Goal: Browse casually

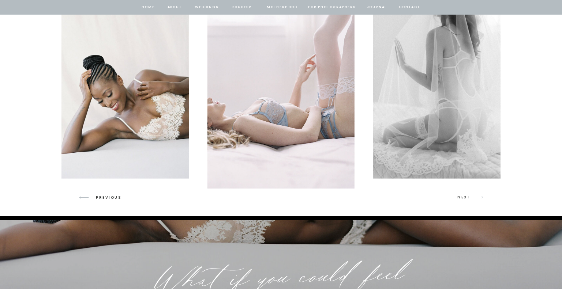
scroll to position [1088, 0]
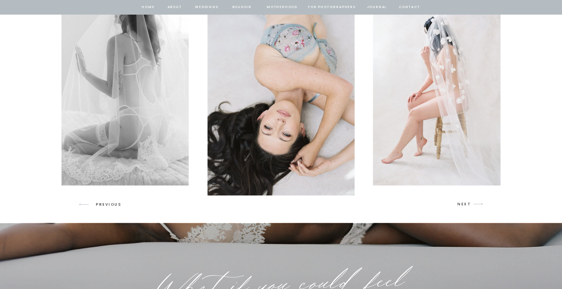
click at [478, 202] on icon "arrow" at bounding box center [477, 204] width 17 height 17
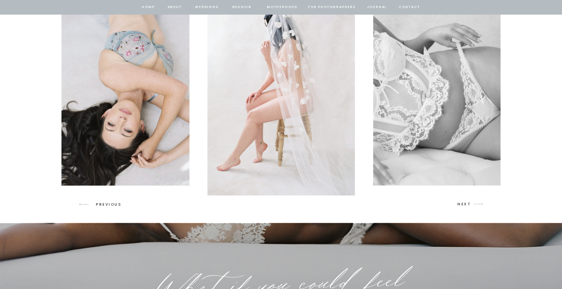
click at [478, 202] on icon "arrow" at bounding box center [477, 204] width 17 height 17
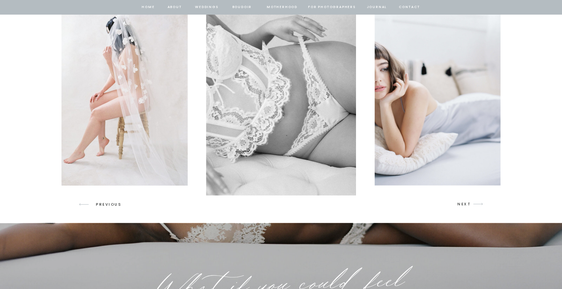
click at [478, 202] on icon "arrow" at bounding box center [477, 204] width 17 height 17
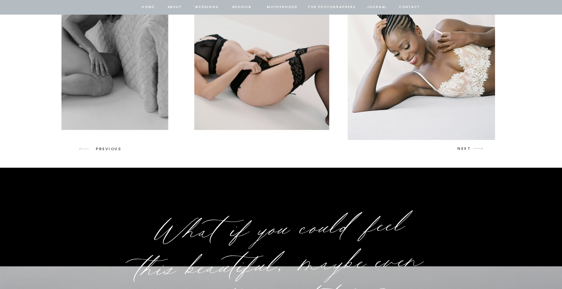
scroll to position [1039, 0]
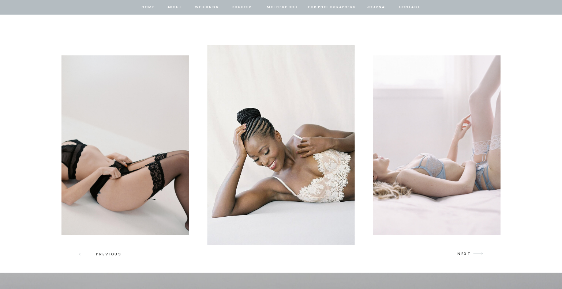
click at [80, 253] on icon "arrow" at bounding box center [83, 254] width 17 height 17
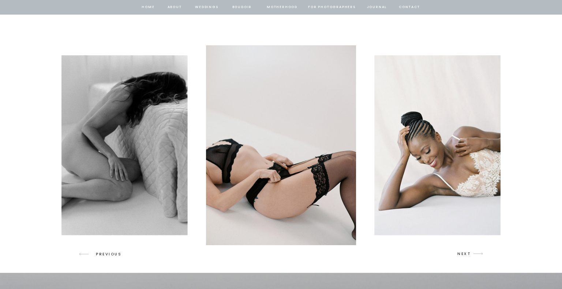
click at [80, 253] on icon "arrow" at bounding box center [83, 254] width 17 height 17
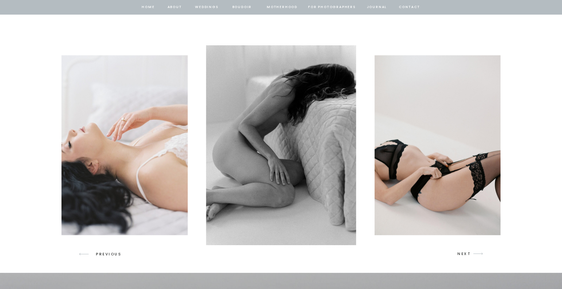
click at [80, 253] on icon "arrow" at bounding box center [83, 254] width 17 height 17
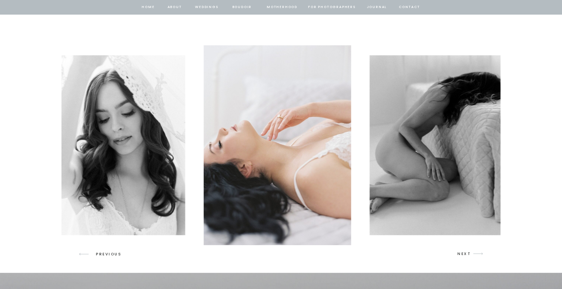
click at [80, 253] on icon "arrow" at bounding box center [83, 254] width 17 height 17
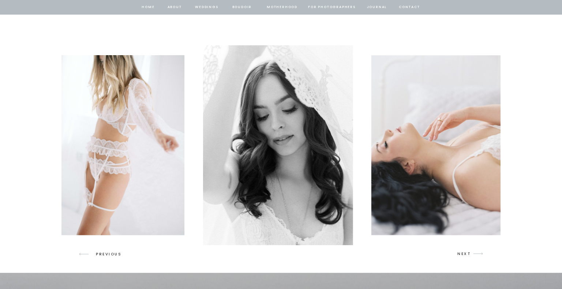
click at [80, 253] on icon "arrow" at bounding box center [83, 254] width 17 height 17
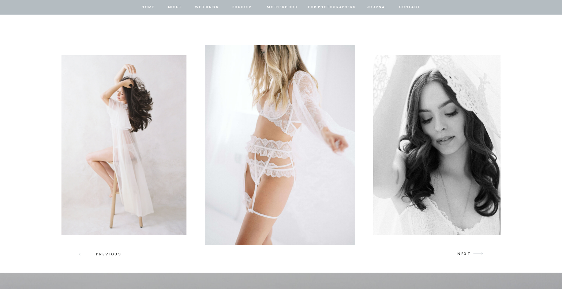
click at [80, 253] on icon "arrow" at bounding box center [83, 254] width 17 height 17
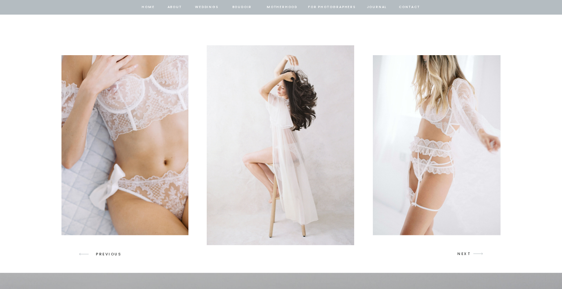
click at [80, 253] on icon "arrow" at bounding box center [83, 254] width 17 height 17
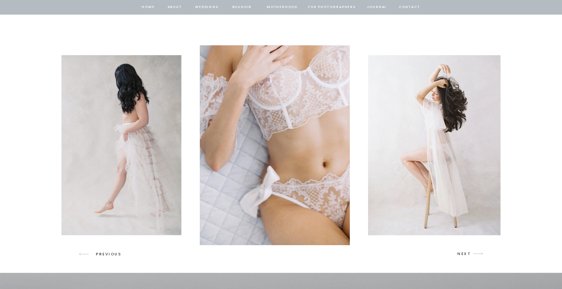
click at [80, 253] on icon "arrow" at bounding box center [83, 254] width 17 height 17
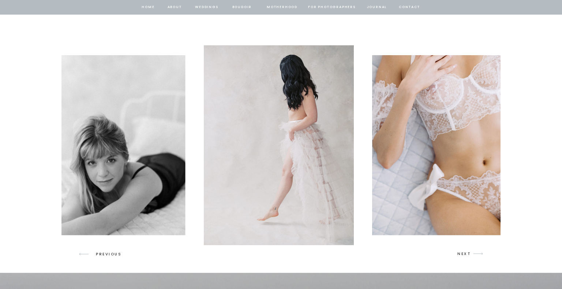
click at [80, 253] on icon "arrow" at bounding box center [83, 254] width 17 height 17
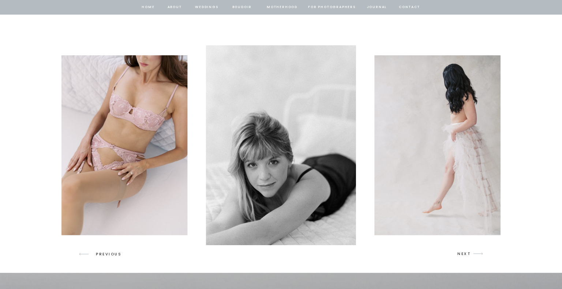
click at [80, 253] on icon "arrow" at bounding box center [83, 254] width 17 height 17
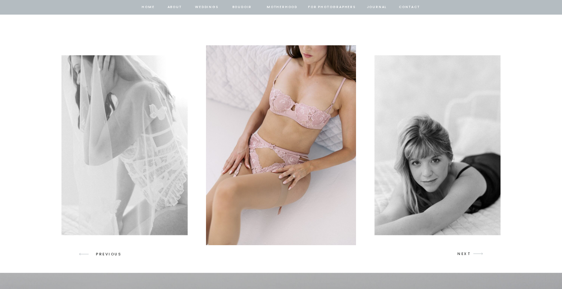
click at [79, 253] on icon "arrow" at bounding box center [83, 254] width 17 height 17
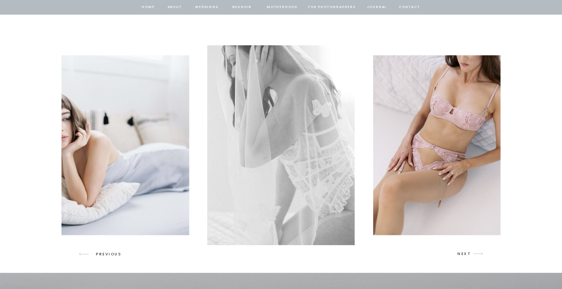
click at [79, 253] on icon "arrow" at bounding box center [83, 254] width 17 height 17
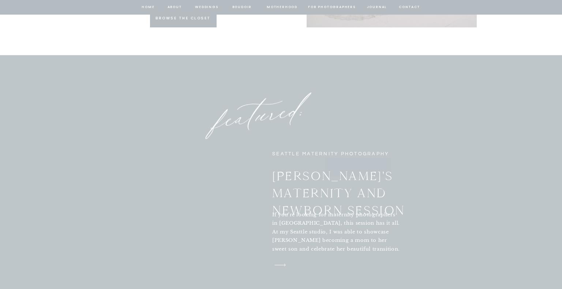
scroll to position [2444, 0]
